Goal: Task Accomplishment & Management: Use online tool/utility

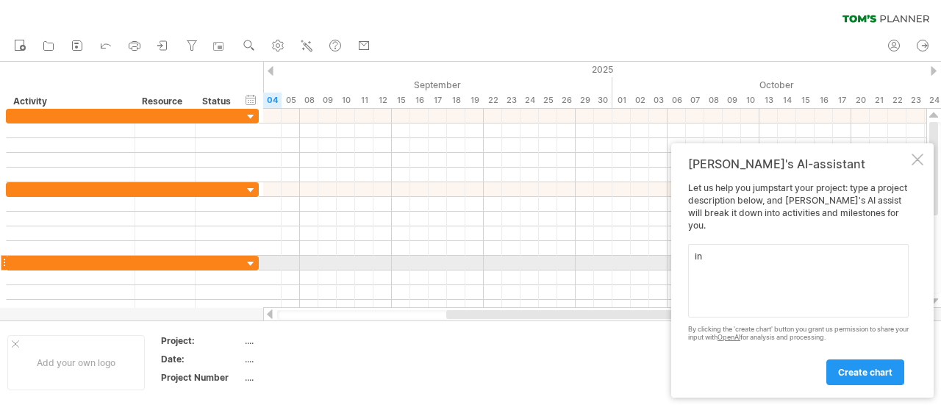
type textarea "i"
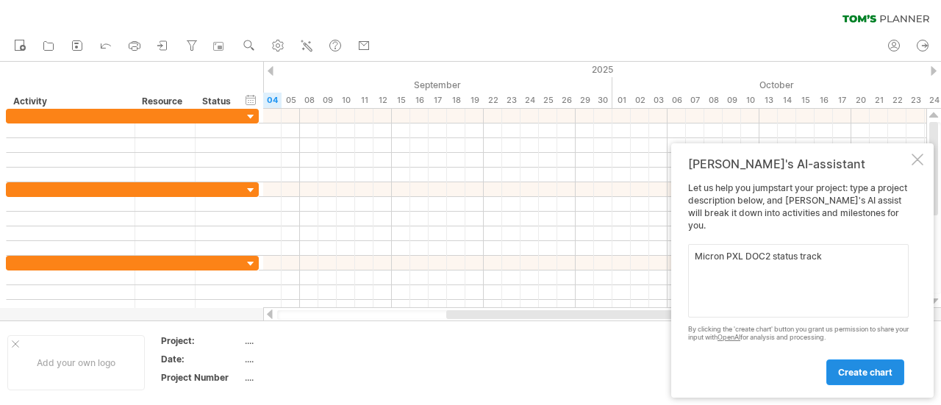
type textarea "Micron PXL DOC2 status track"
click at [885, 369] on span "create chart" at bounding box center [865, 372] width 54 height 11
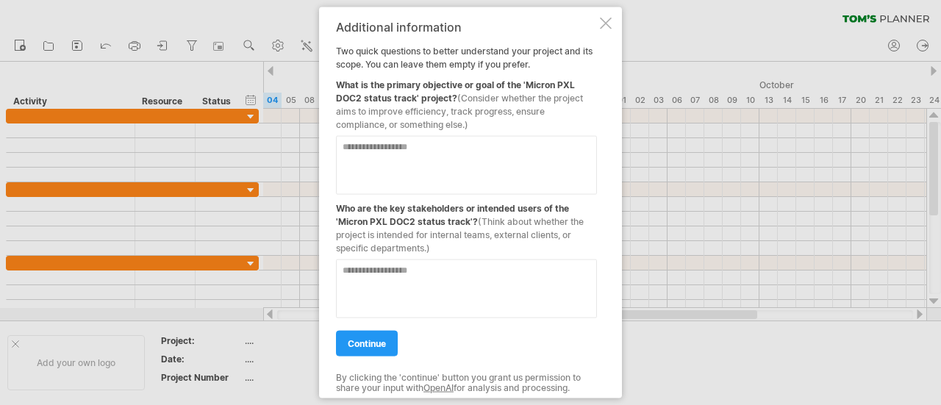
click at [440, 157] on textarea at bounding box center [466, 164] width 261 height 59
click at [391, 352] on link "continue" at bounding box center [367, 343] width 62 height 26
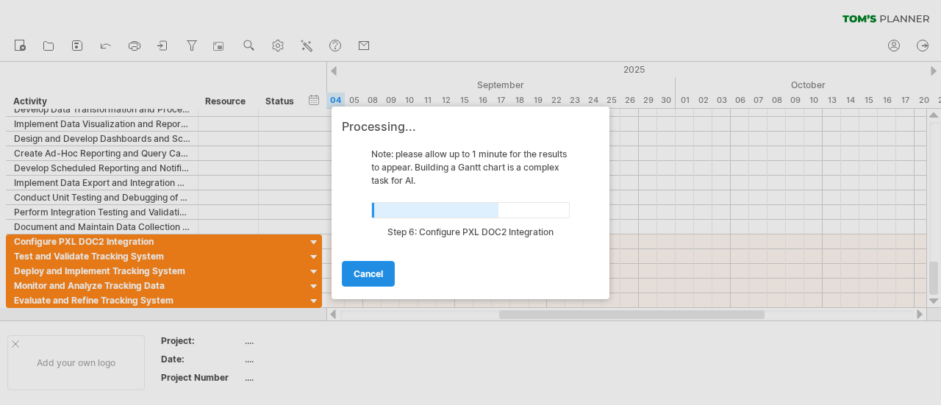
click at [385, 279] on link "cancel" at bounding box center [368, 274] width 53 height 26
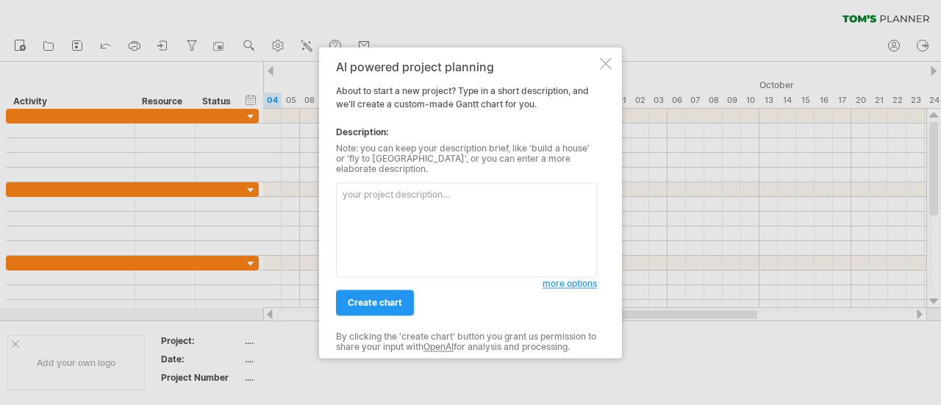
click at [442, 201] on textarea at bounding box center [466, 229] width 261 height 95
type textarea "Machine installation status track"
click at [395, 302] on span "create chart" at bounding box center [375, 302] width 54 height 11
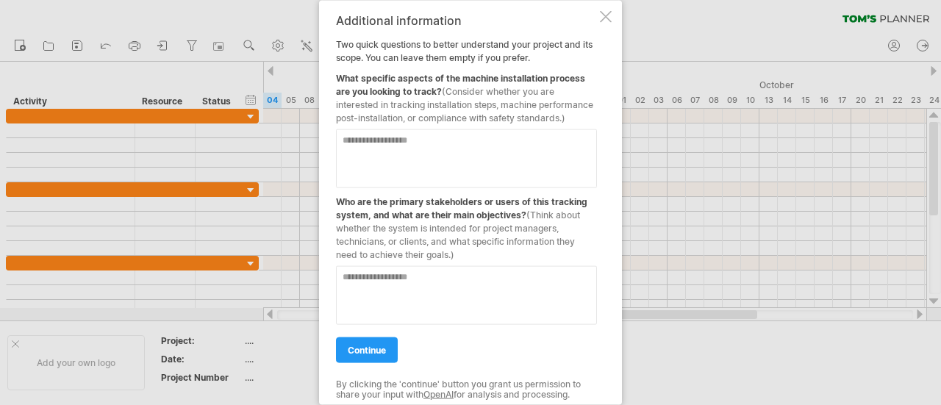
click at [502, 158] on textarea at bounding box center [466, 158] width 261 height 59
type textarea "**********"
click at [505, 286] on textarea at bounding box center [466, 294] width 261 height 59
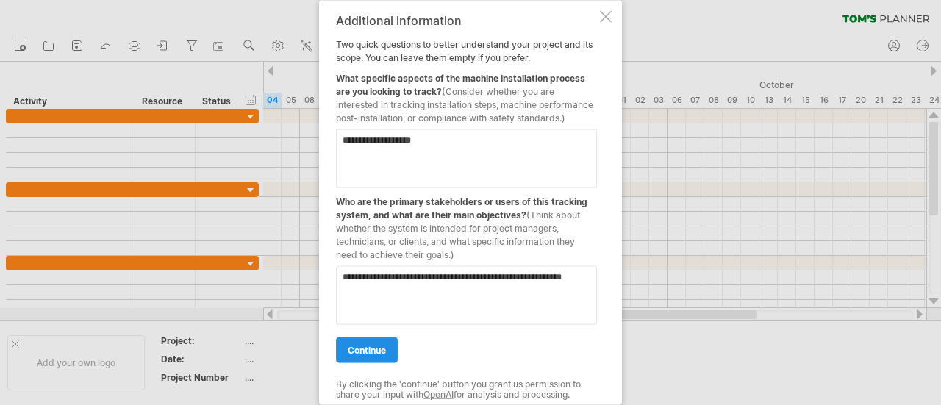
type textarea "**********"
click at [382, 348] on span "continue" at bounding box center [367, 349] width 38 height 11
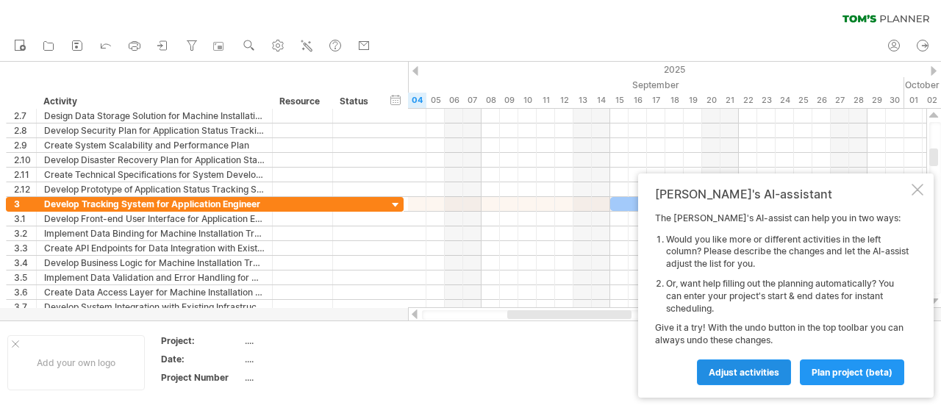
click at [750, 374] on span "Adjust activities" at bounding box center [744, 372] width 71 height 11
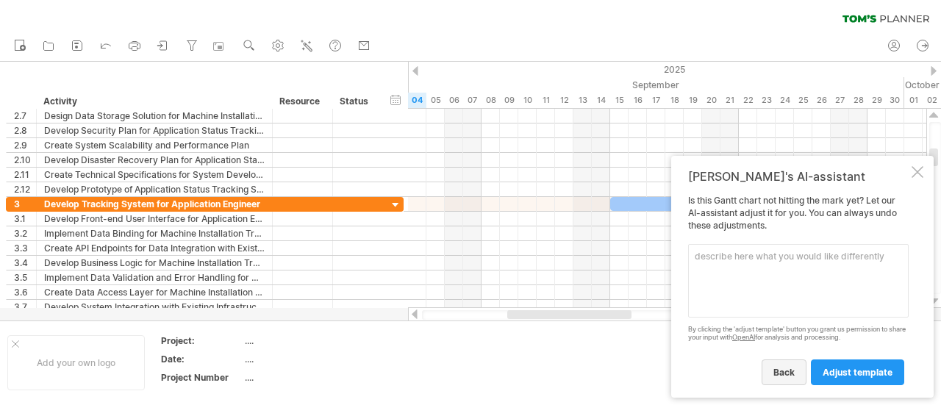
click at [794, 377] on link "back" at bounding box center [784, 373] width 45 height 26
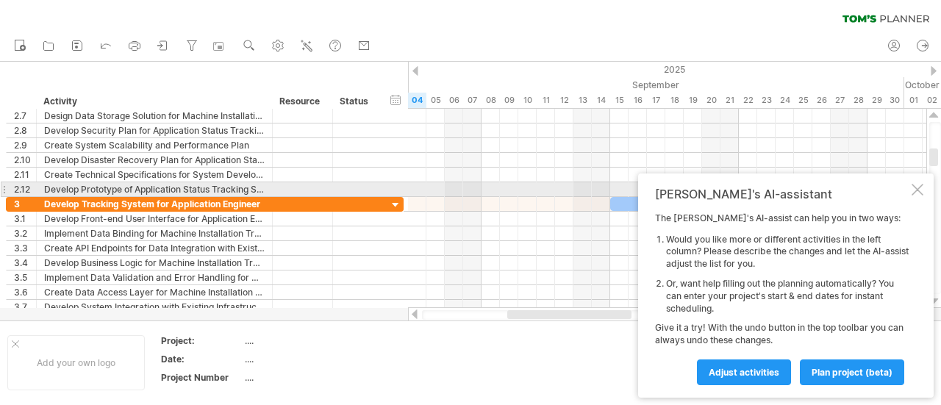
click at [914, 188] on div at bounding box center [918, 190] width 12 height 12
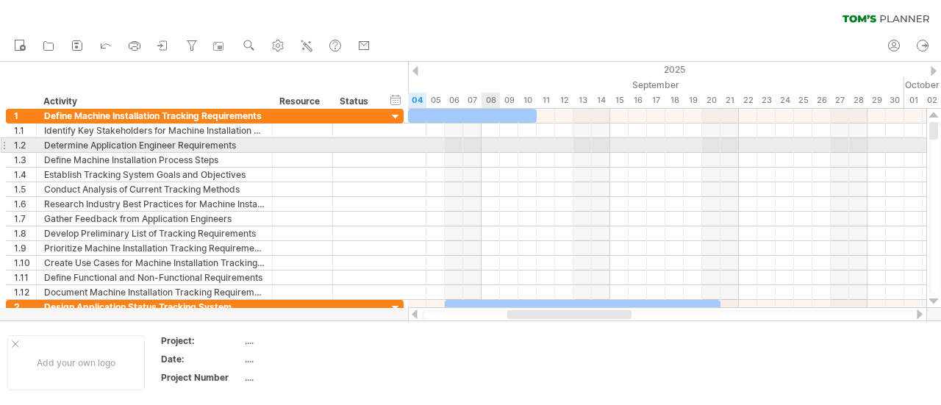
drag, startPoint x: 11, startPoint y: 68, endPoint x: 522, endPoint y: 160, distance: 519.3
click at [522, 160] on div "Trying to reach [DOMAIN_NAME] Connected again... 0% clear filter new 1" at bounding box center [470, 202] width 941 height 405
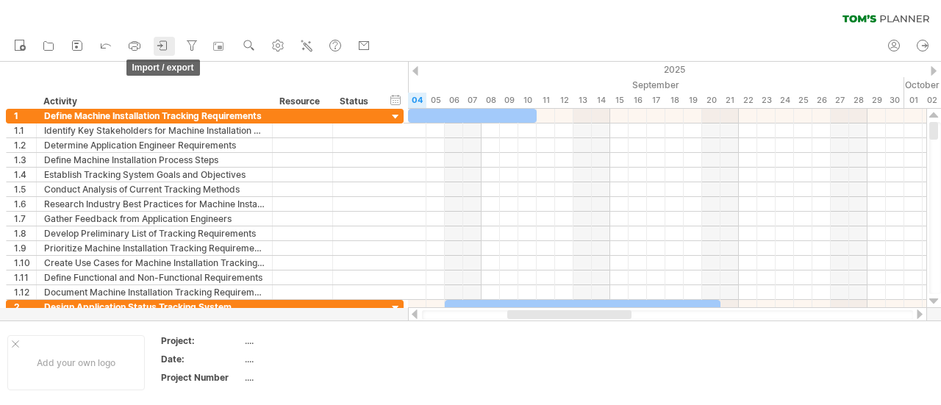
click at [157, 45] on icon at bounding box center [163, 45] width 15 height 15
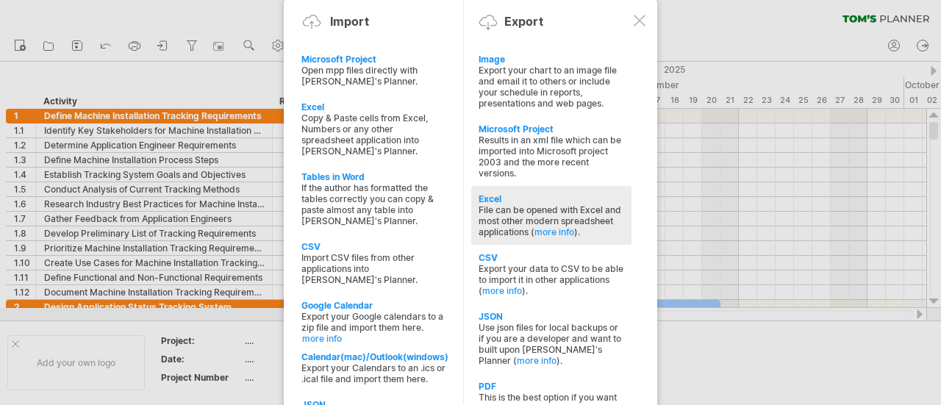
click at [552, 210] on div "File can be opened with Excel and most other modern spreadsheet applications ( …" at bounding box center [552, 220] width 146 height 33
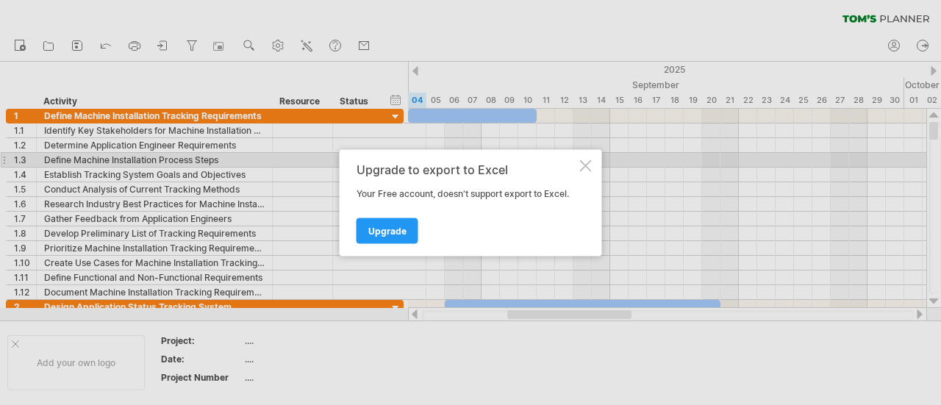
click at [585, 164] on div at bounding box center [586, 166] width 12 height 12
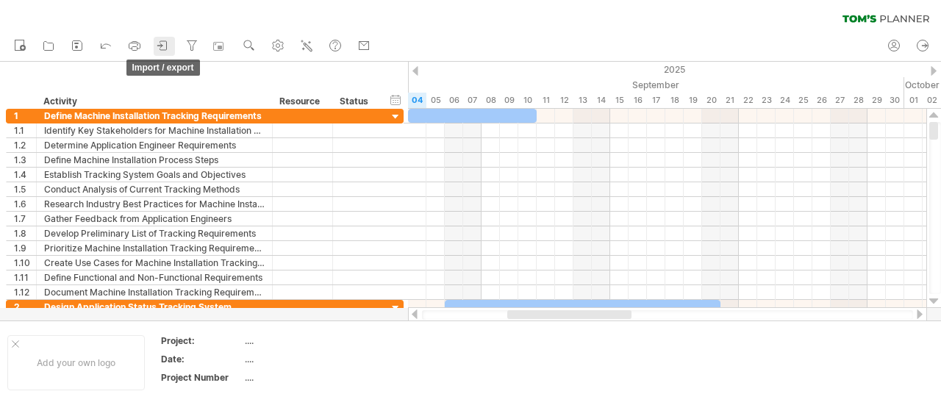
click at [160, 49] on icon at bounding box center [163, 45] width 7 height 9
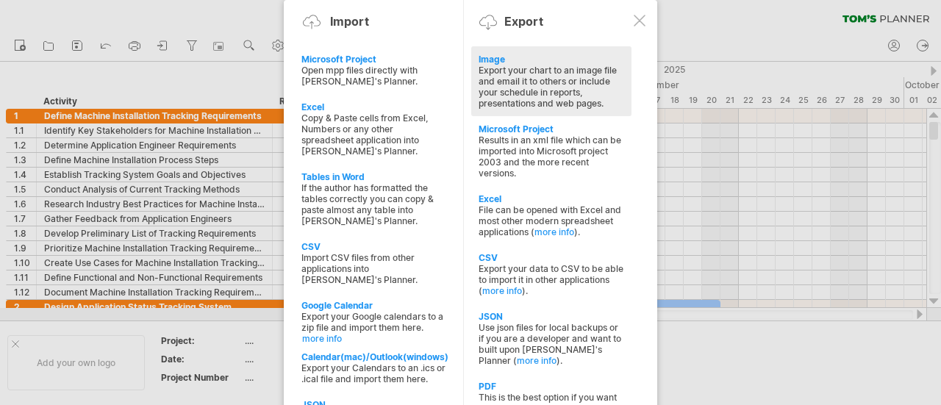
click at [573, 88] on div "Export your chart to an image file and email it to others or include your sched…" at bounding box center [552, 87] width 146 height 44
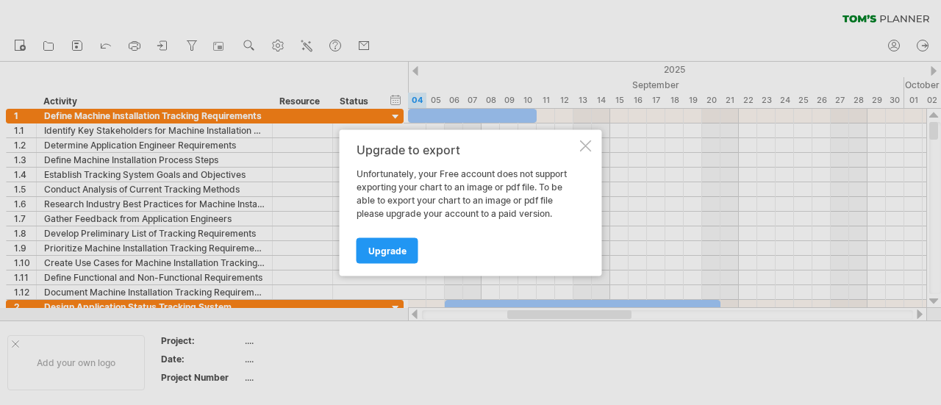
click at [589, 156] on div "Upgrade to export Unfortunately, your Free account does not support exporting y…" at bounding box center [471, 202] width 263 height 146
click at [589, 149] on div at bounding box center [586, 146] width 12 height 12
